Goal: Find specific page/section: Find specific page/section

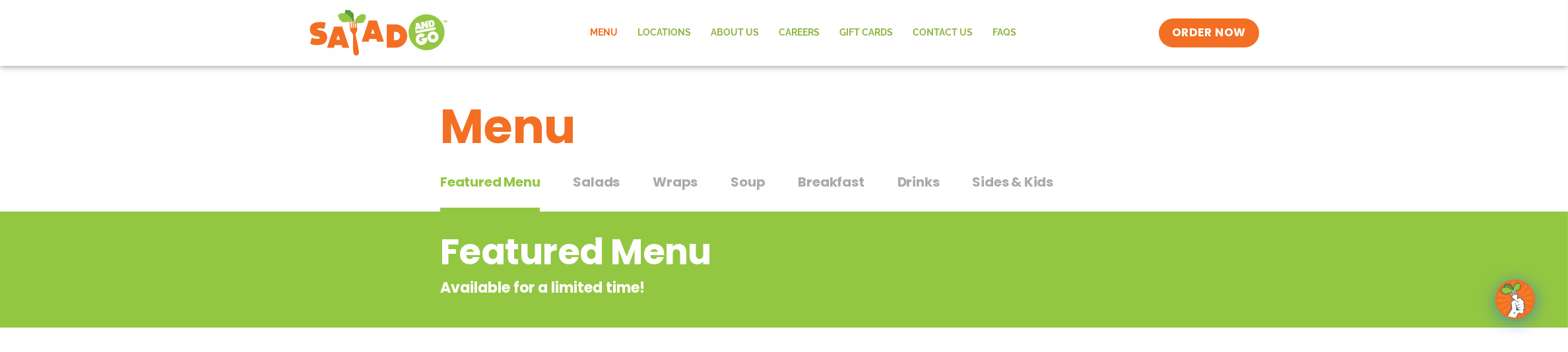
click at [659, 176] on span "Wraps" at bounding box center [674, 182] width 44 height 20
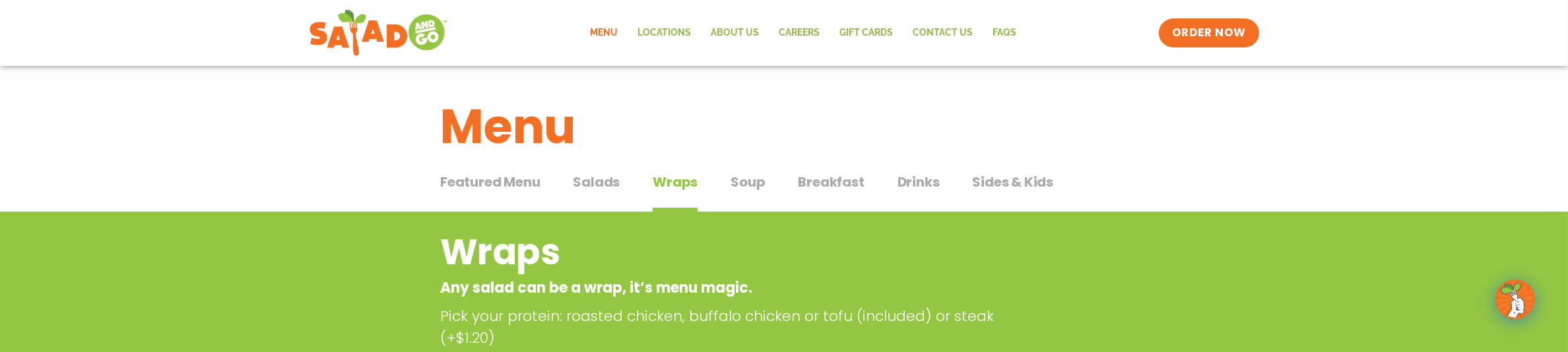
click at [659, 176] on span "Wraps" at bounding box center [674, 182] width 44 height 20
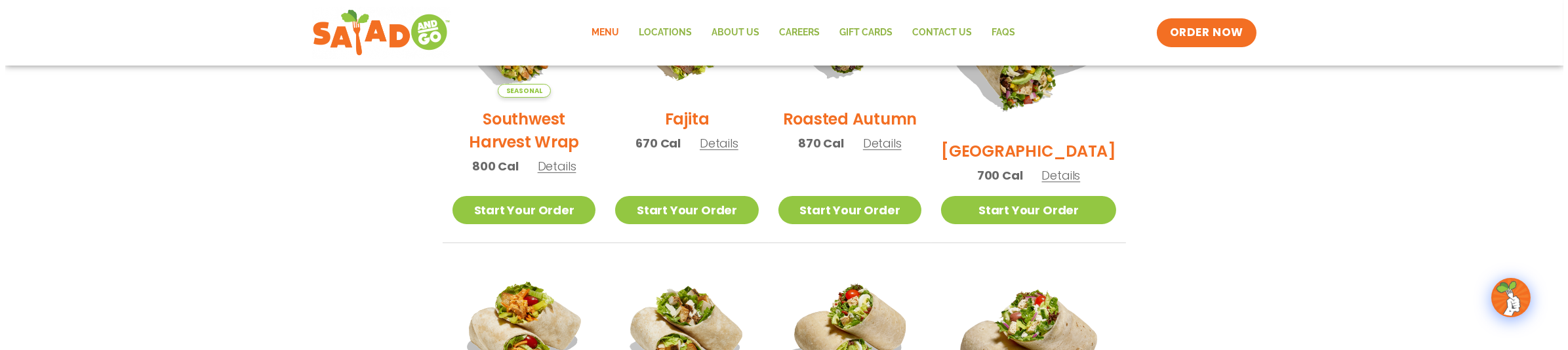
scroll to position [393, 0]
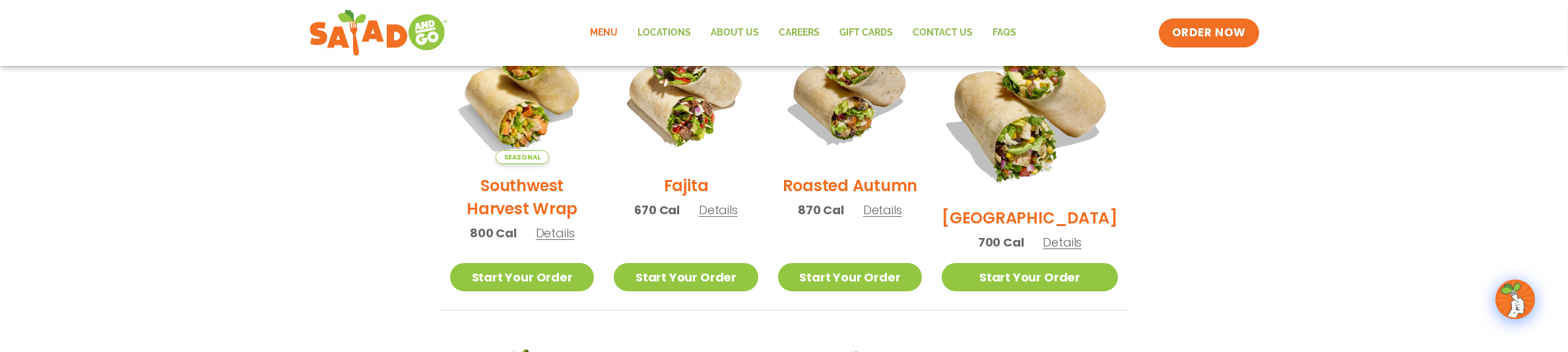
click at [1044, 142] on img at bounding box center [1029, 108] width 207 height 207
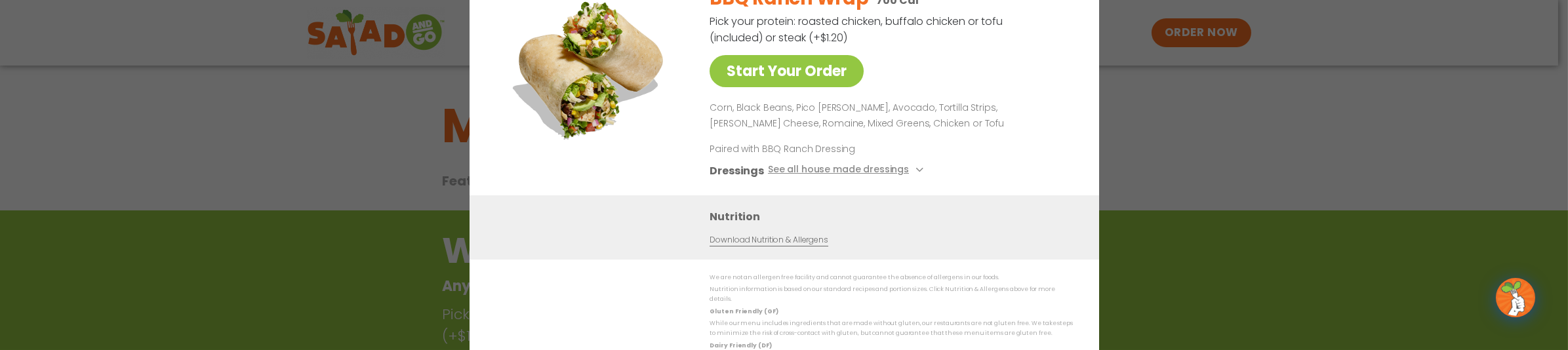
click at [1160, 192] on div "Start Your Order BBQ Ranch Wrap 700 Cal Pick your protein: roasted chicken, buf…" at bounding box center [784, 175] width 1568 height 350
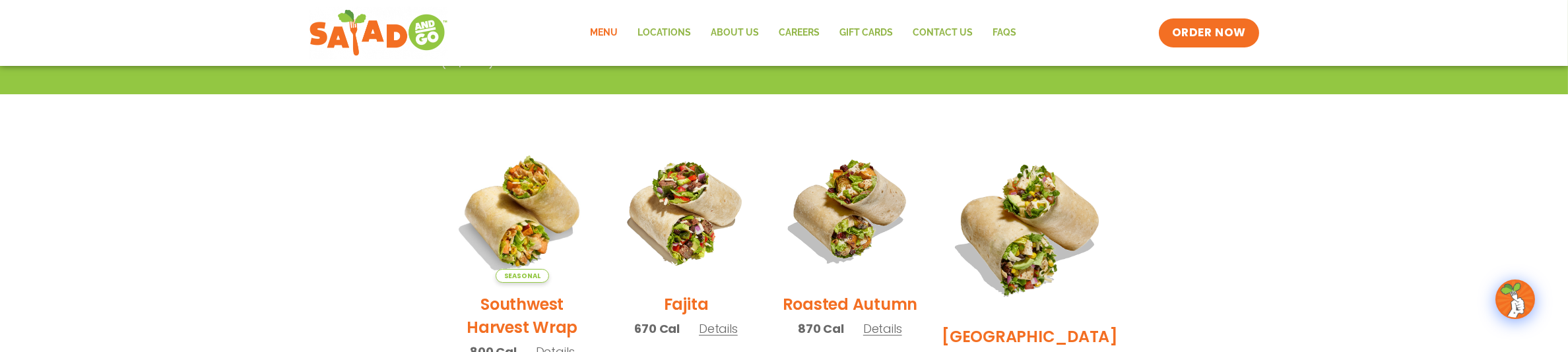
scroll to position [145, 0]
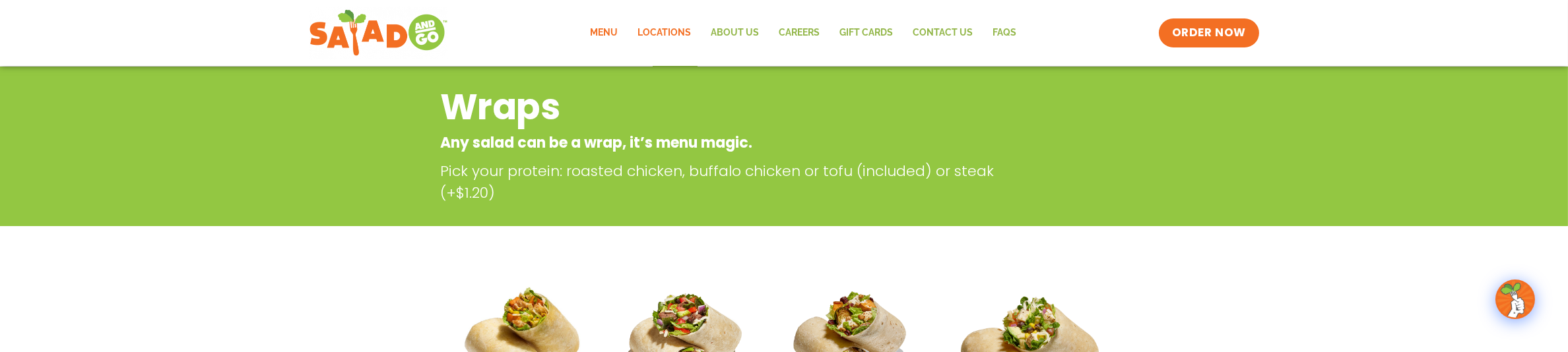
click at [683, 37] on link "Locations" at bounding box center [664, 33] width 73 height 31
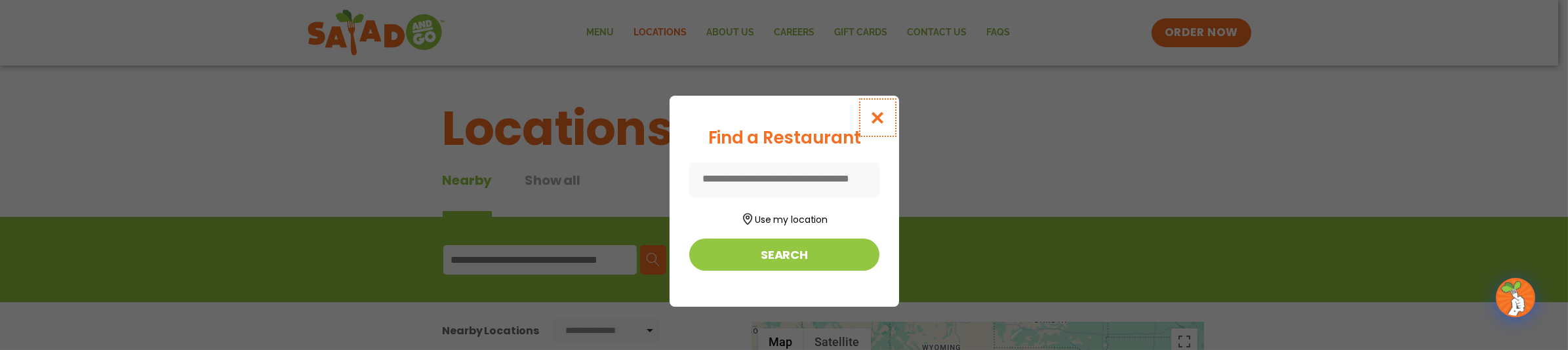
click at [882, 120] on icon "Close modal" at bounding box center [876, 118] width 17 height 14
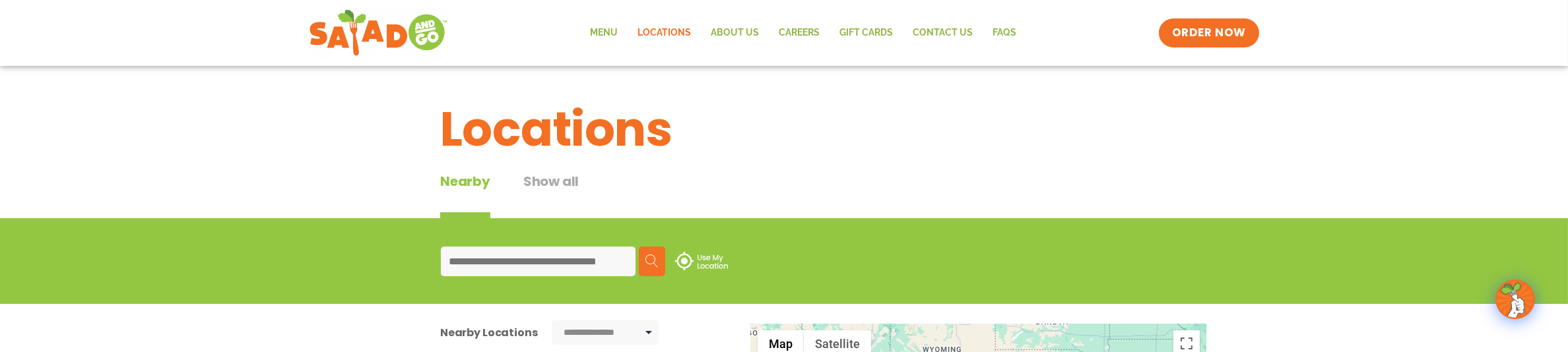
click at [517, 257] on input at bounding box center [538, 262] width 195 height 30
type input "*****"
click at [657, 262] on img at bounding box center [652, 261] width 13 height 13
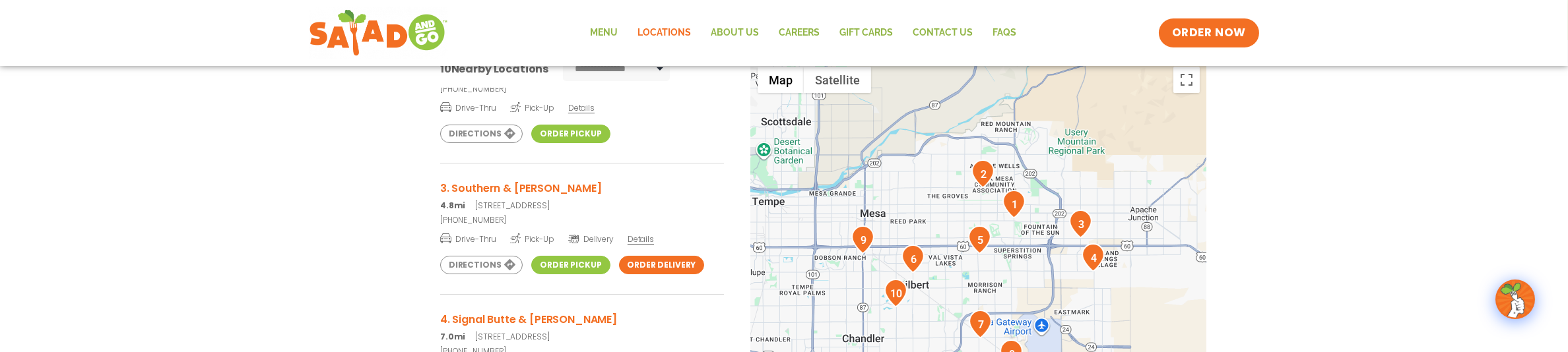
scroll to position [198, 0]
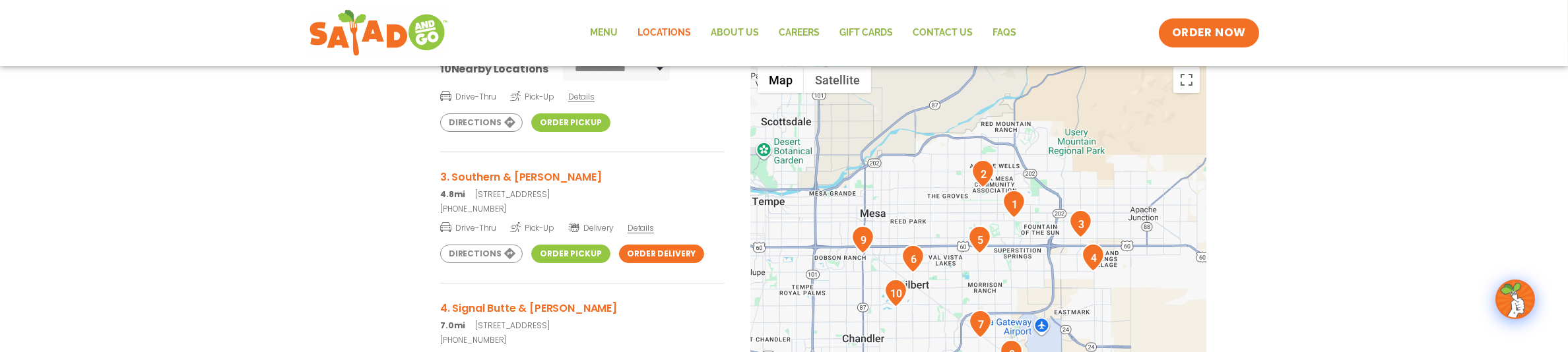
click at [635, 227] on span "Details" at bounding box center [641, 227] width 27 height 11
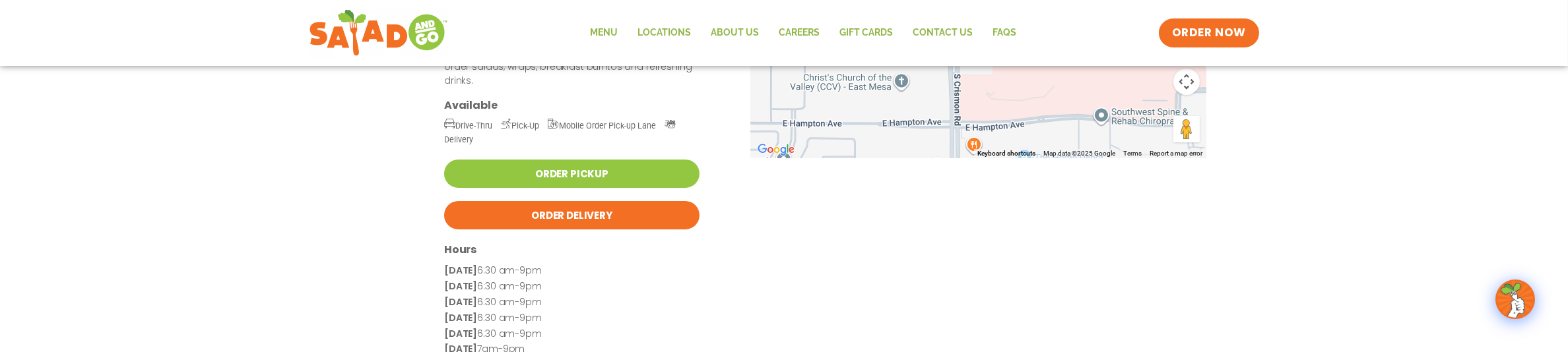
scroll to position [330, 0]
